Goal: Task Accomplishment & Management: Use online tool/utility

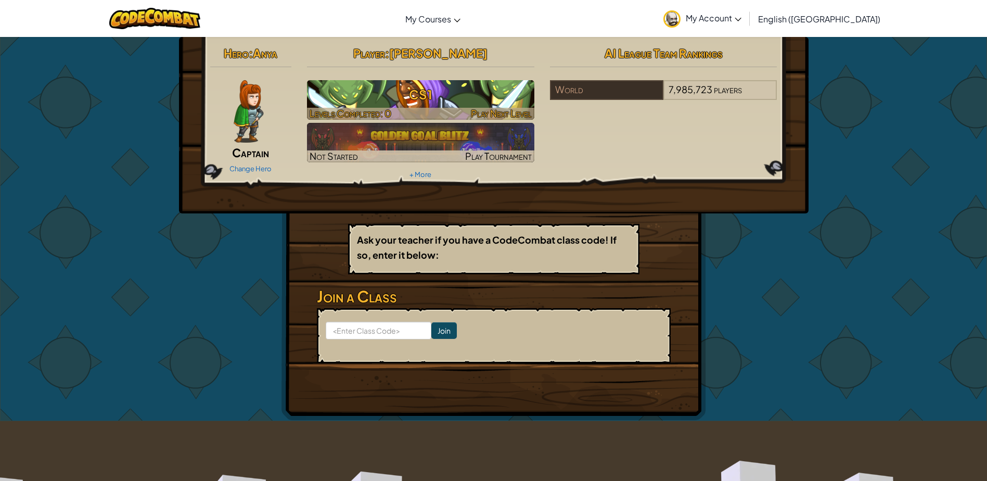
click at [504, 108] on span "Play Next Level" at bounding box center [501, 113] width 61 height 12
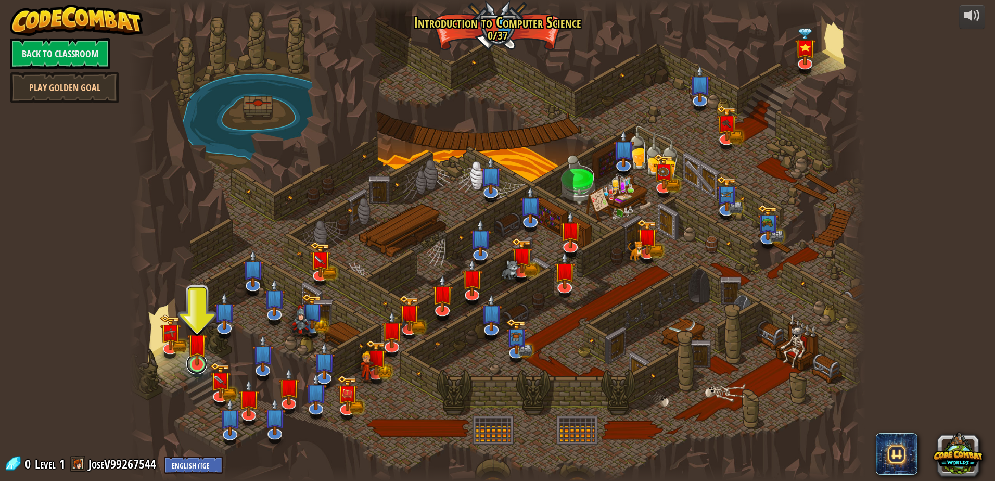
click at [200, 366] on link at bounding box center [196, 363] width 21 height 21
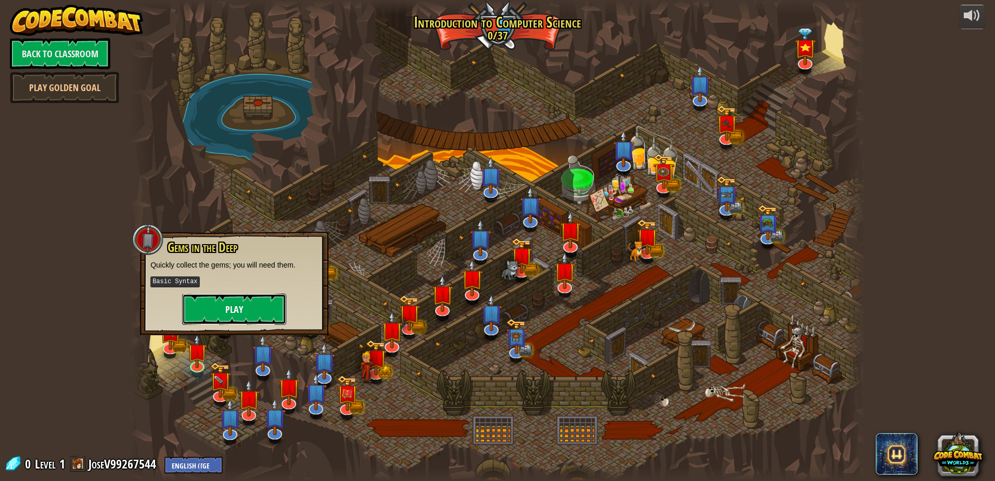
click at [232, 314] on button "Play" at bounding box center [234, 308] width 104 height 31
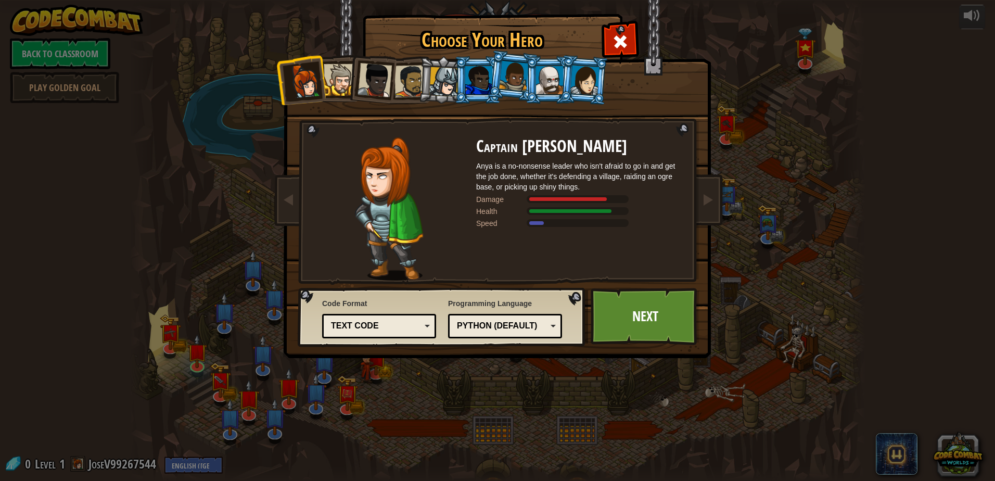
click at [341, 83] on div at bounding box center [340, 80] width 32 height 32
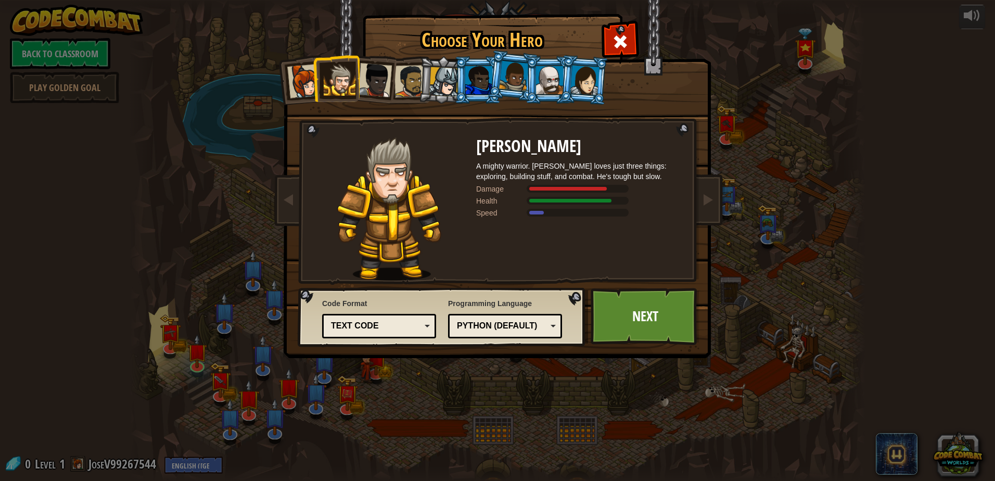
click at [382, 88] on div at bounding box center [374, 80] width 34 height 34
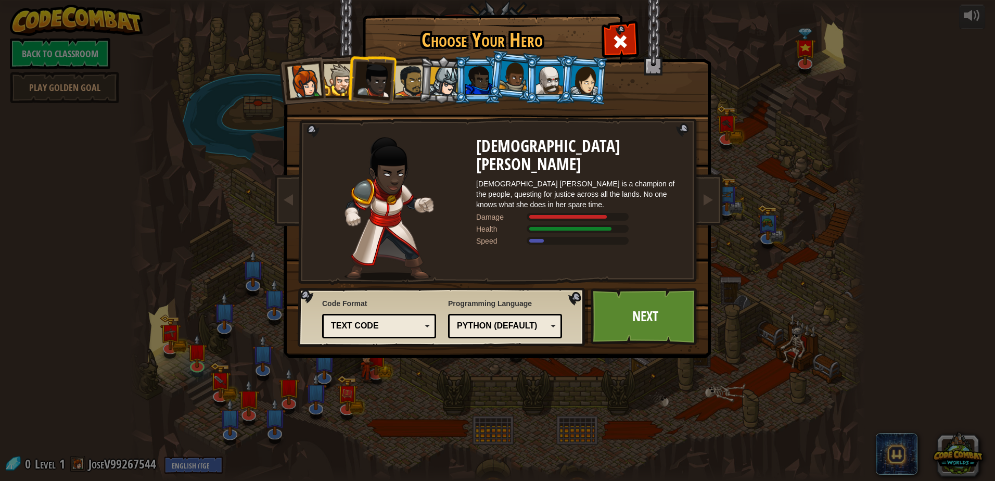
click at [411, 83] on div at bounding box center [410, 81] width 32 height 32
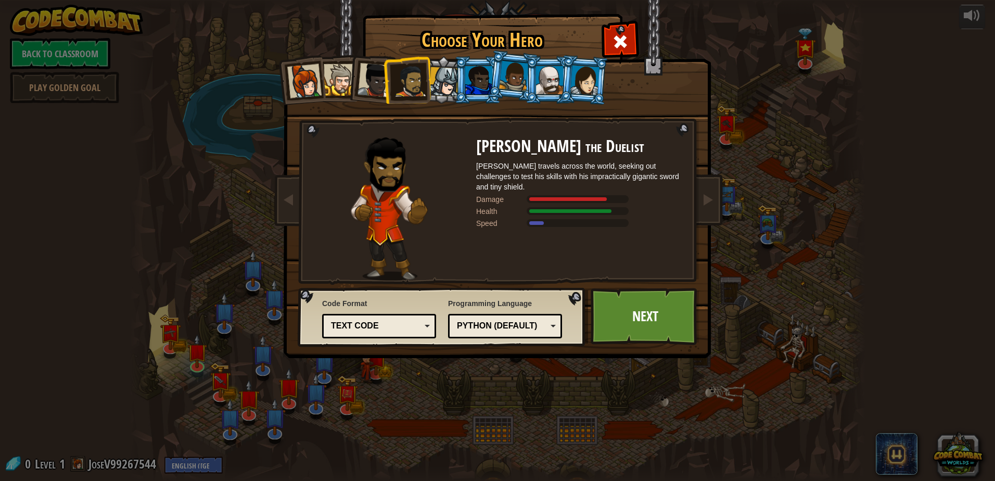
click at [447, 91] on div at bounding box center [444, 82] width 30 height 30
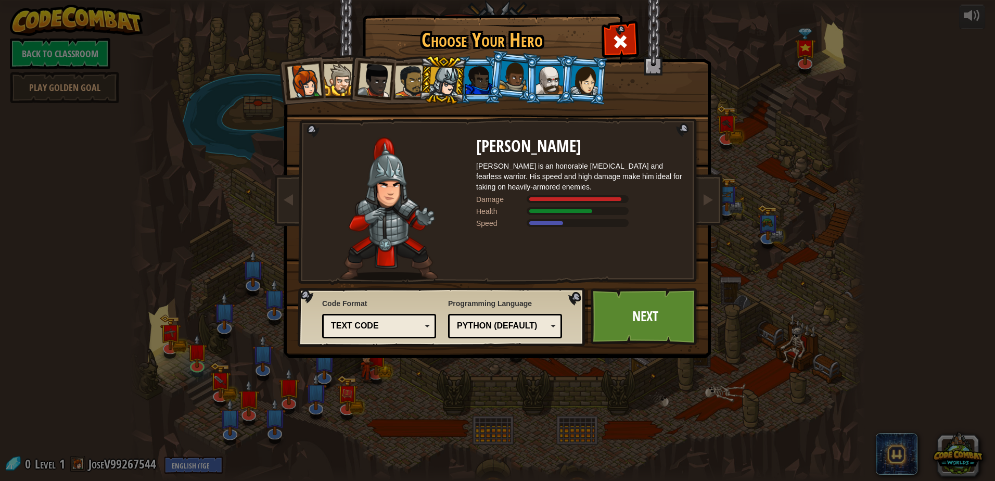
click at [483, 80] on div at bounding box center [478, 80] width 27 height 28
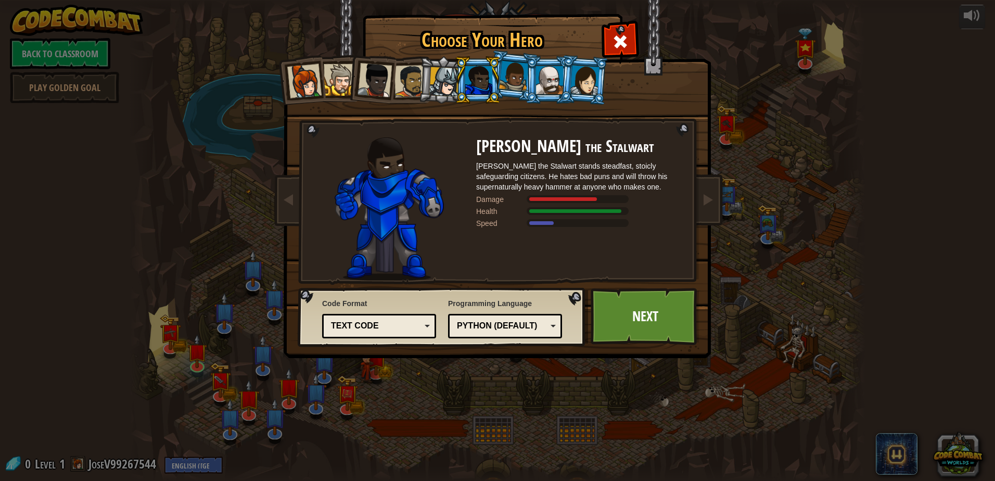
click at [547, 85] on div at bounding box center [549, 80] width 27 height 28
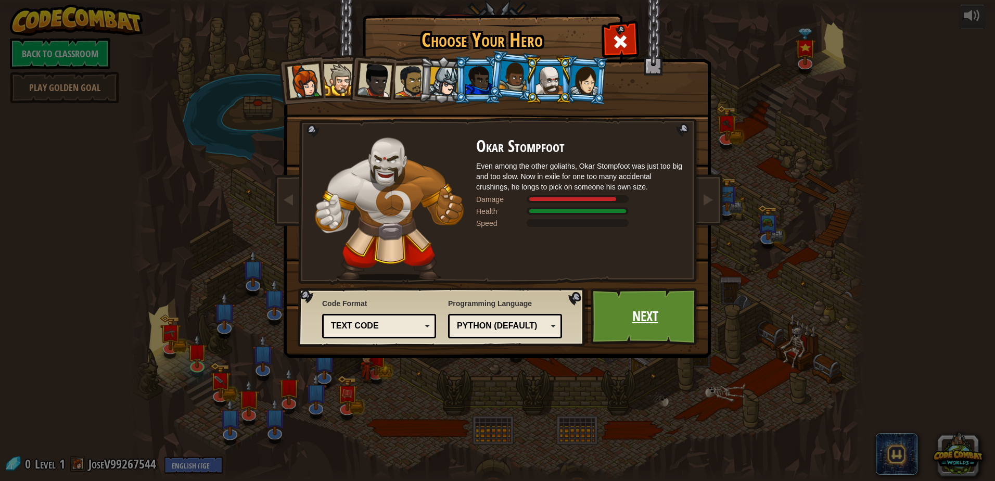
click at [634, 315] on link "Next" at bounding box center [644, 316] width 109 height 57
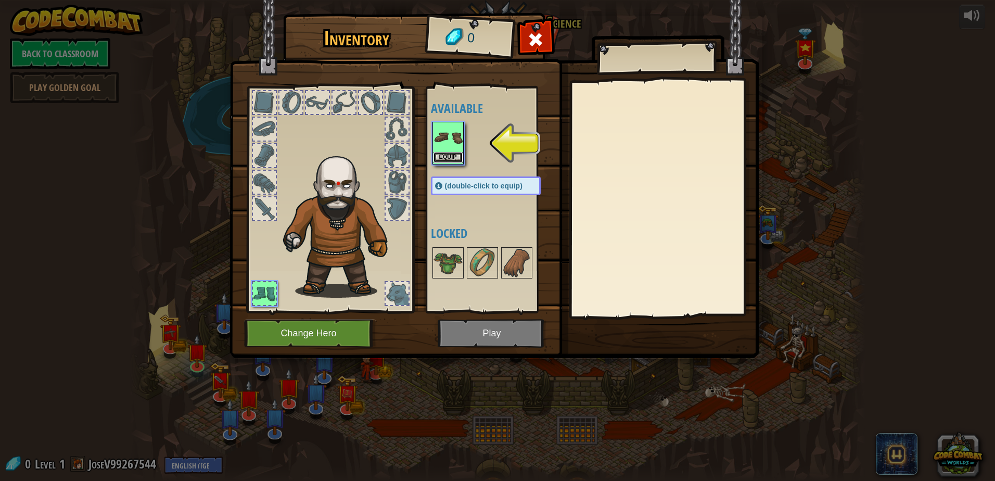
click at [447, 154] on button "Equip" at bounding box center [447, 157] width 29 height 11
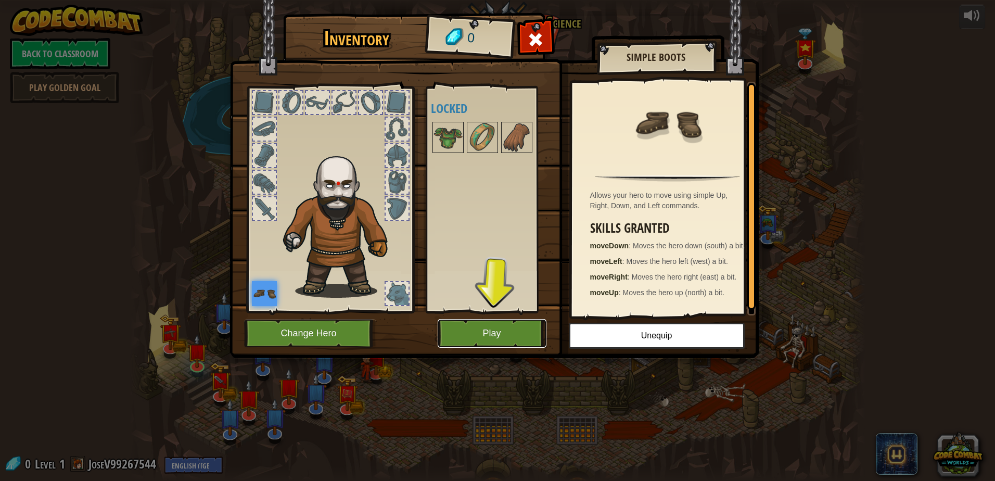
click at [474, 321] on button "Play" at bounding box center [491, 333] width 109 height 29
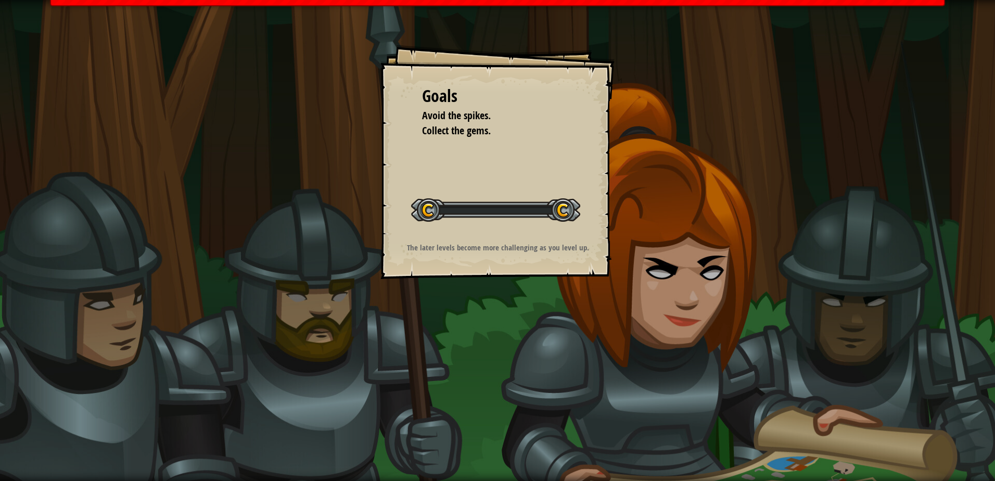
click at [496, 330] on div "Goals Avoid the spikes. Collect the gems. Start Level Error loading from server…" at bounding box center [497, 240] width 995 height 481
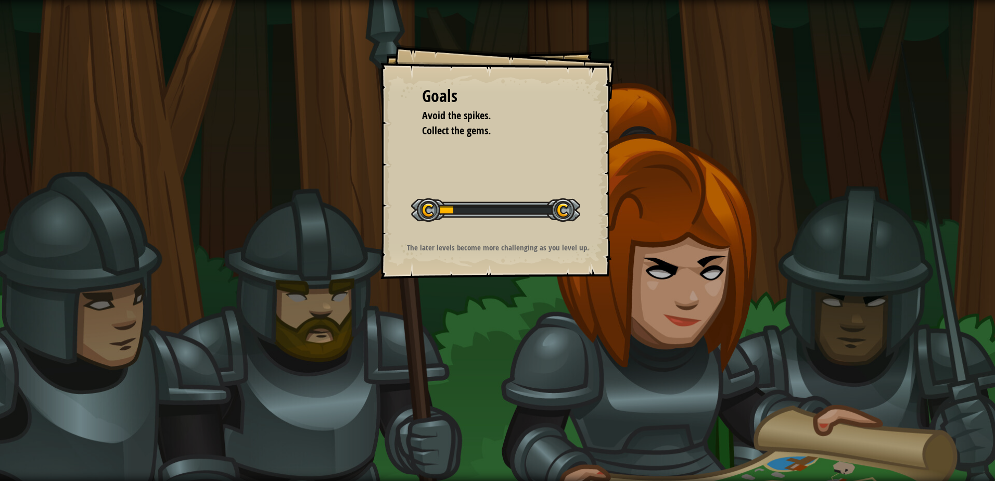
click at [467, 208] on div at bounding box center [495, 209] width 169 height 23
click at [569, 217] on div at bounding box center [495, 209] width 169 height 23
